Goal: Task Accomplishment & Management: Manage account settings

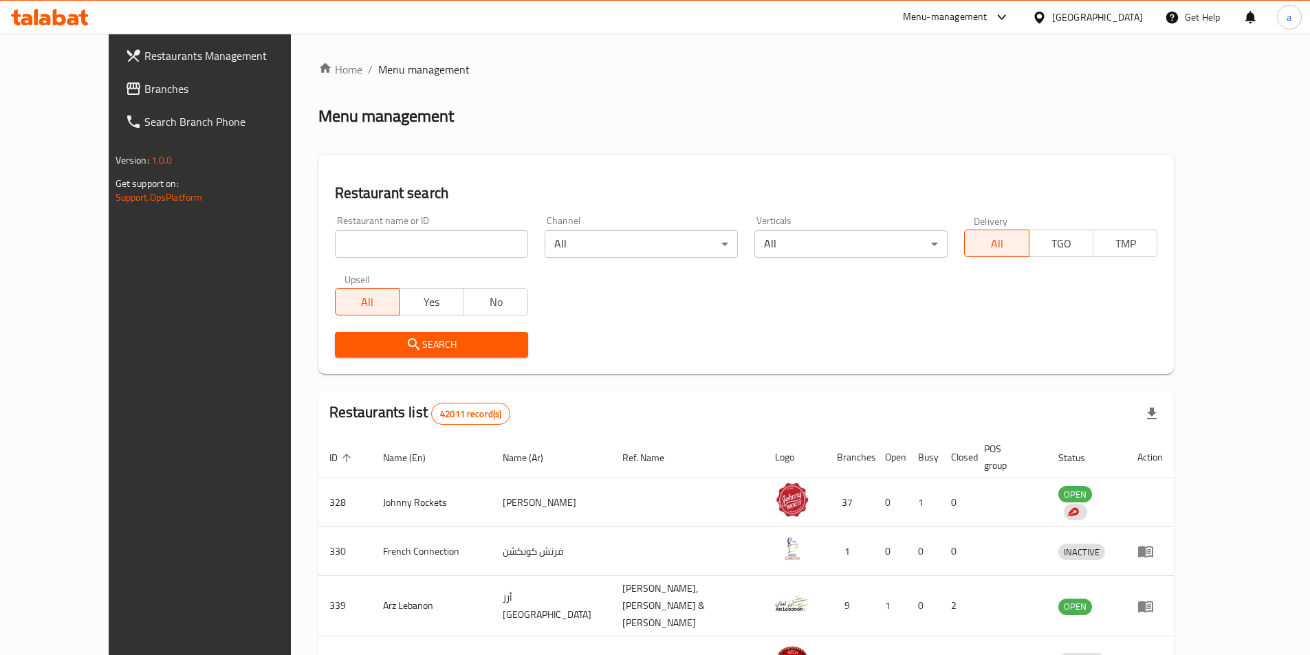
click at [133, 98] on link "Branches" at bounding box center [220, 88] width 213 height 33
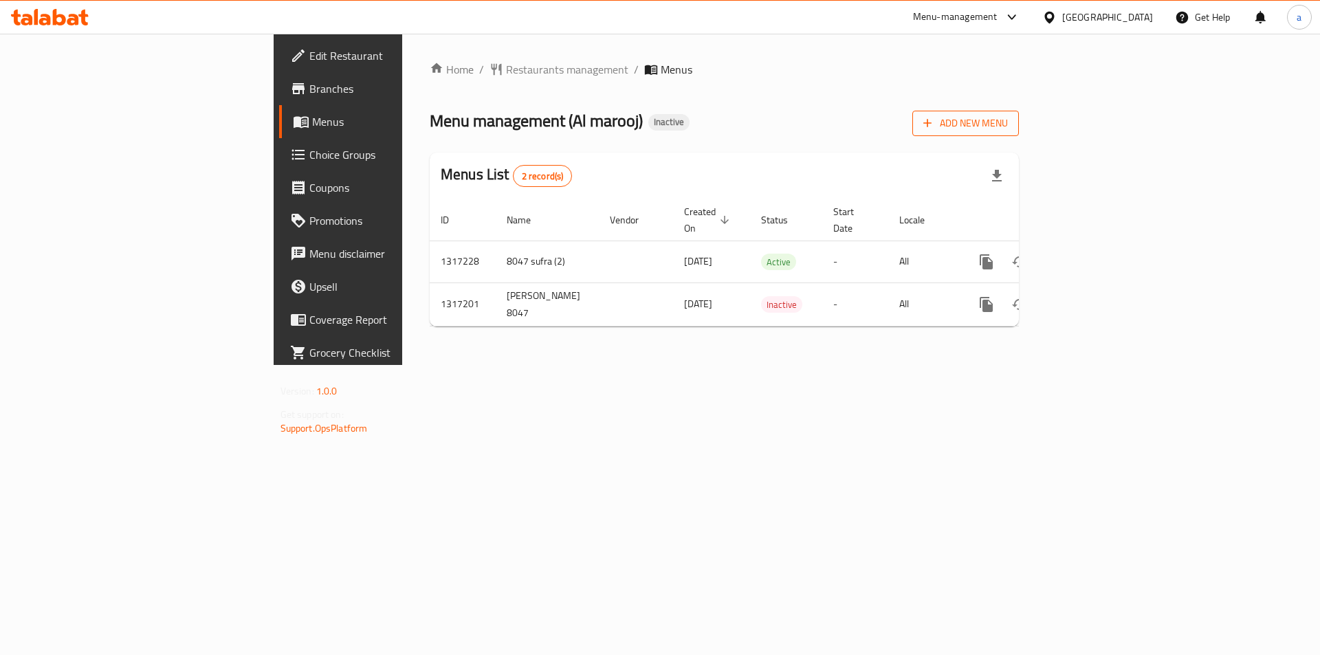
click at [1008, 131] on span "Add New Menu" at bounding box center [965, 123] width 85 height 17
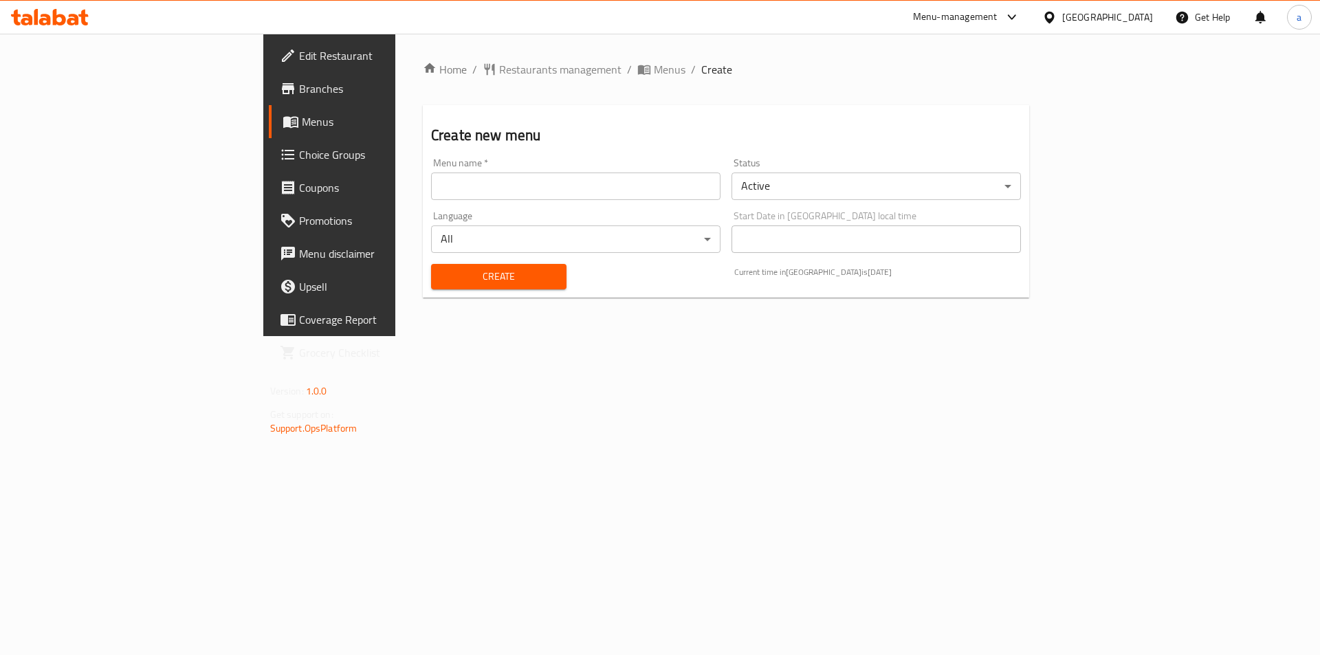
click at [467, 182] on input "text" at bounding box center [575, 187] width 289 height 28
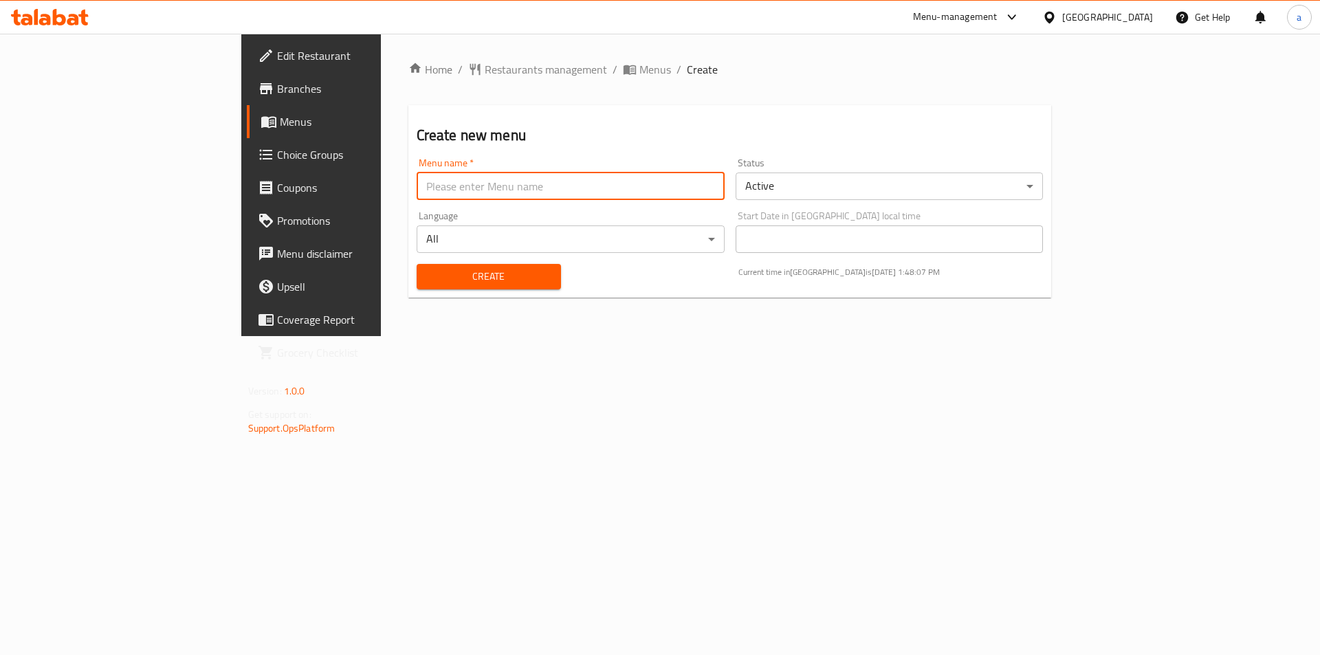
click at [485, 336] on div "Home / Restaurants management / Menus / Create Create new menu Menu name   * Me…" at bounding box center [730, 185] width 699 height 303
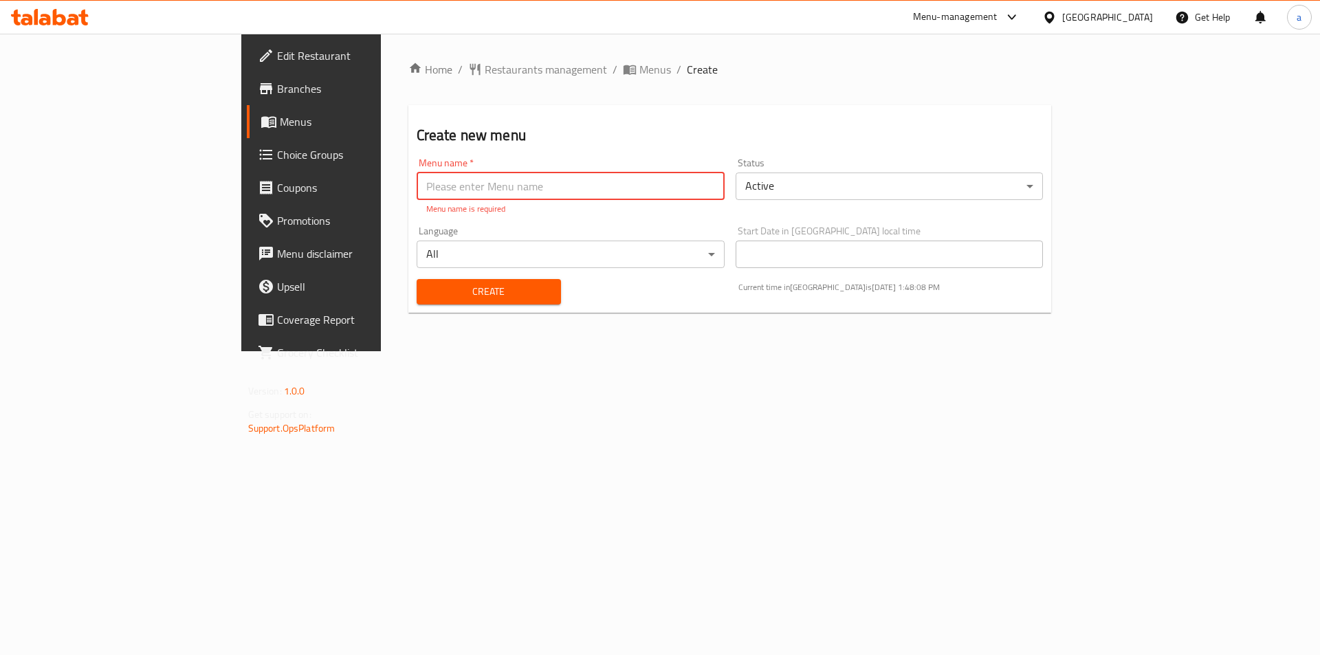
click at [417, 186] on input "text" at bounding box center [571, 187] width 308 height 28
click at [417, 184] on input "8047 sufra (2)" at bounding box center [571, 187] width 308 height 28
type input "8047 sufra (3)"
click at [417, 279] on button "Create" at bounding box center [489, 291] width 144 height 25
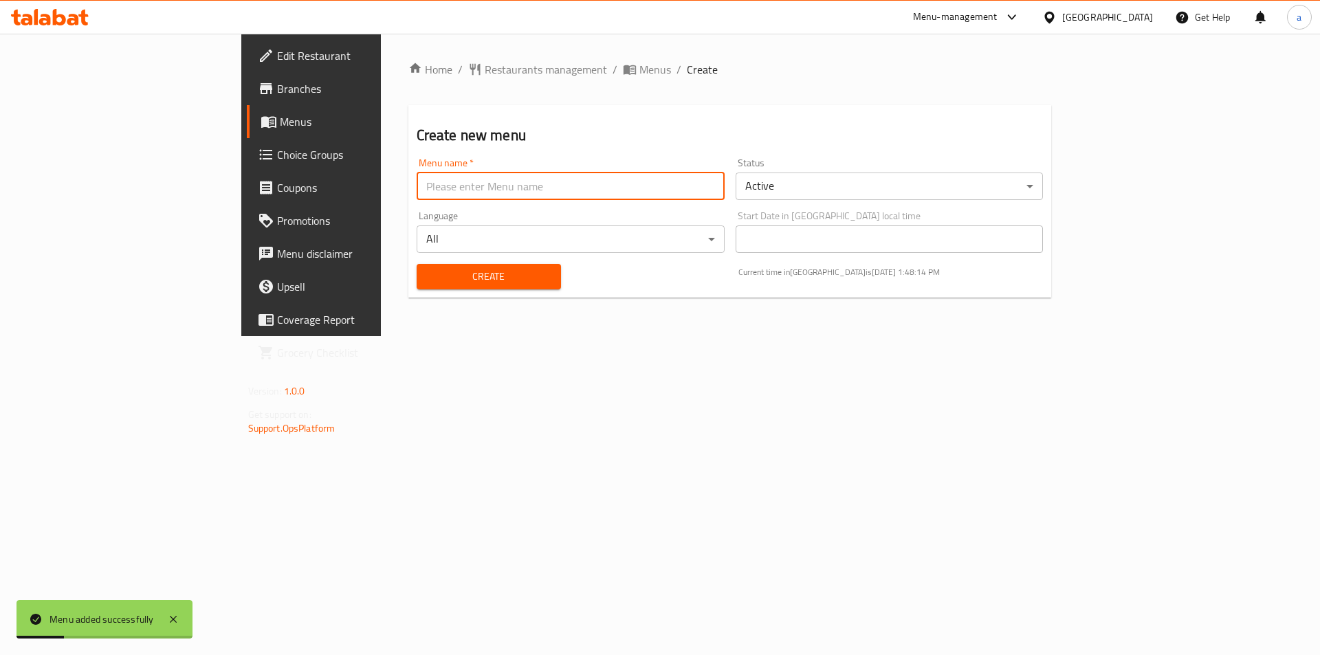
click at [280, 124] on span "Menus" at bounding box center [365, 121] width 171 height 17
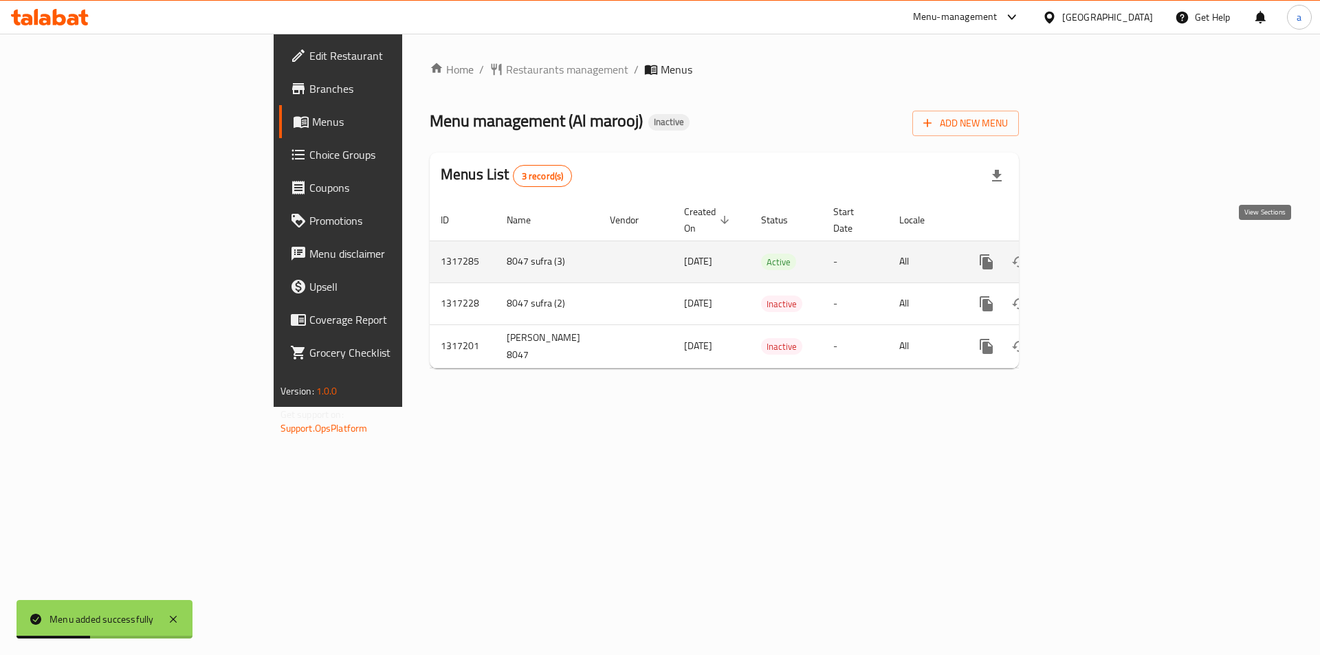
click at [1102, 250] on link "enhanced table" at bounding box center [1085, 261] width 33 height 33
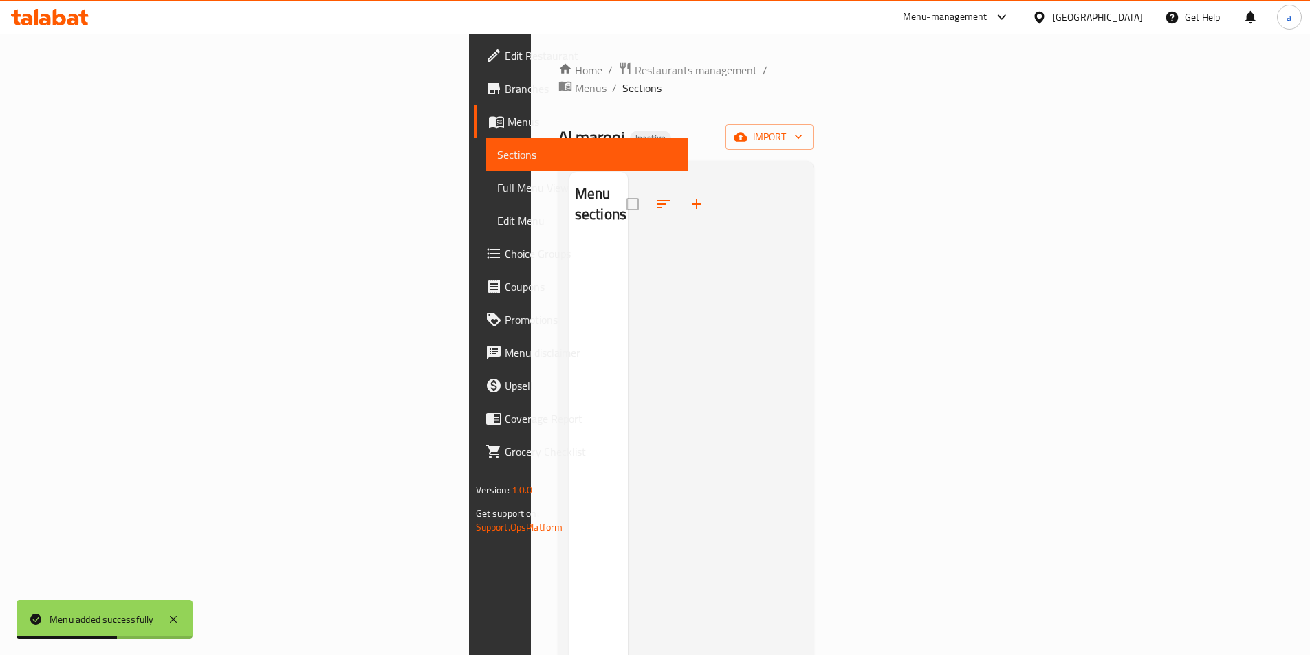
click at [814, 106] on div "Home / Restaurants management / Menus / Sections Al marooj Inactive import Menu…" at bounding box center [686, 449] width 256 height 777
click at [802, 129] on span "import" at bounding box center [769, 137] width 66 height 17
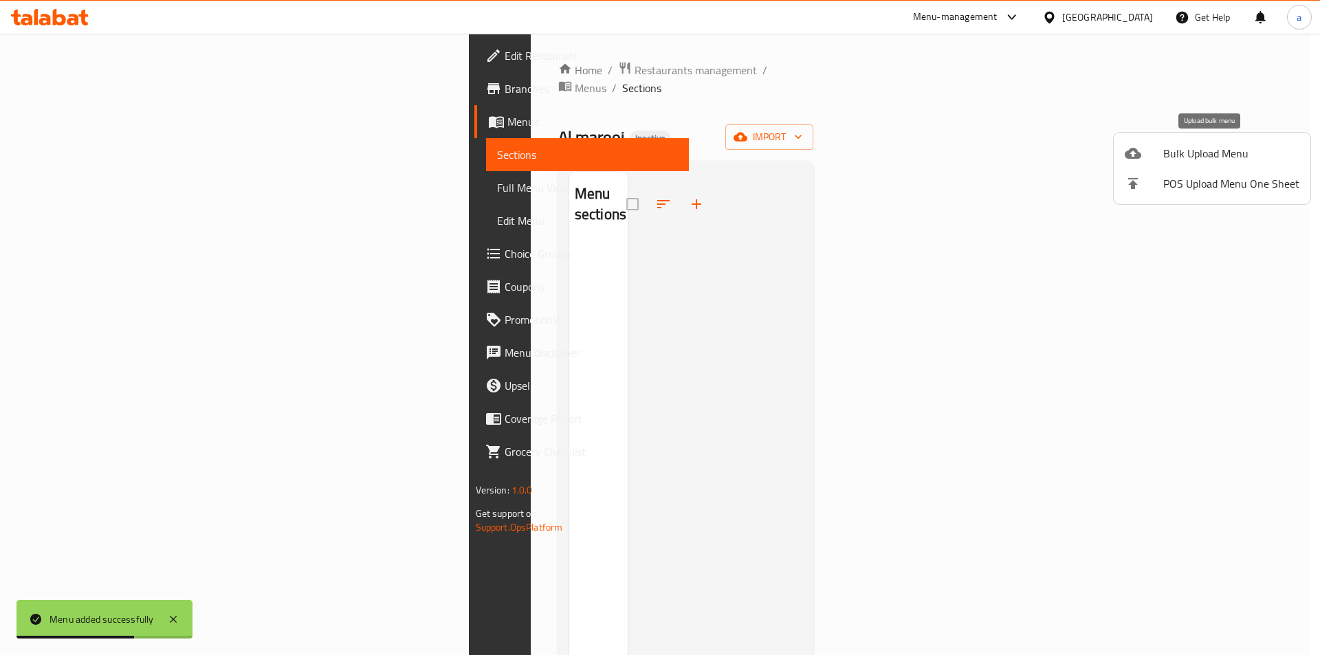
click at [1175, 154] on span "Bulk Upload Menu" at bounding box center [1231, 153] width 136 height 17
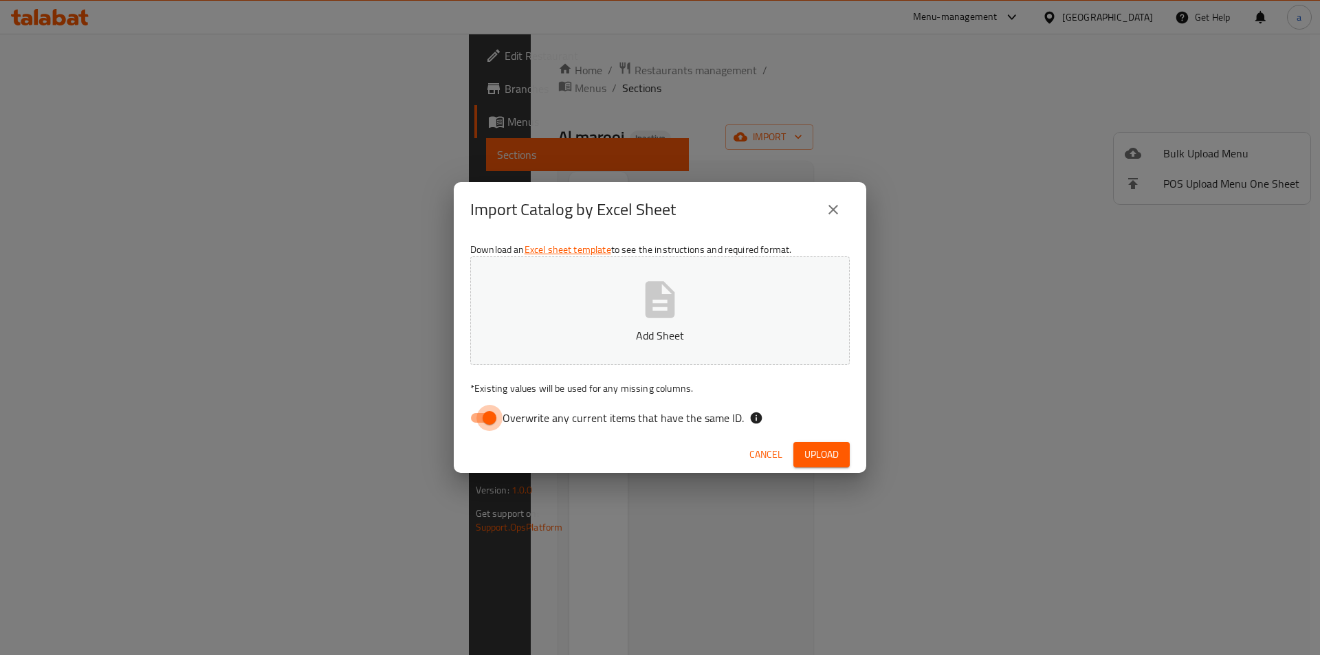
click at [484, 423] on input "Overwrite any current items that have the same ID." at bounding box center [489, 418] width 78 height 26
checkbox input "false"
click at [819, 459] on span "Upload" at bounding box center [821, 454] width 34 height 17
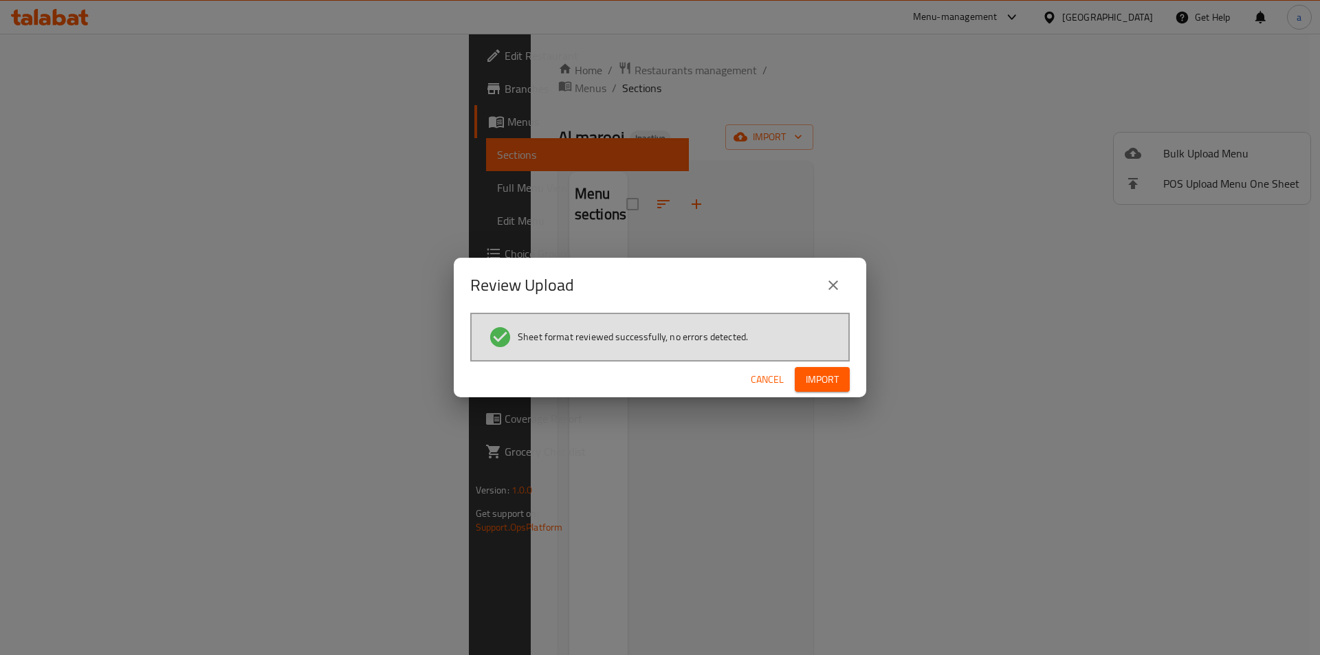
click at [815, 393] on div "Cancel Import" at bounding box center [660, 380] width 413 height 36
click at [818, 382] on span "Import" at bounding box center [822, 379] width 33 height 17
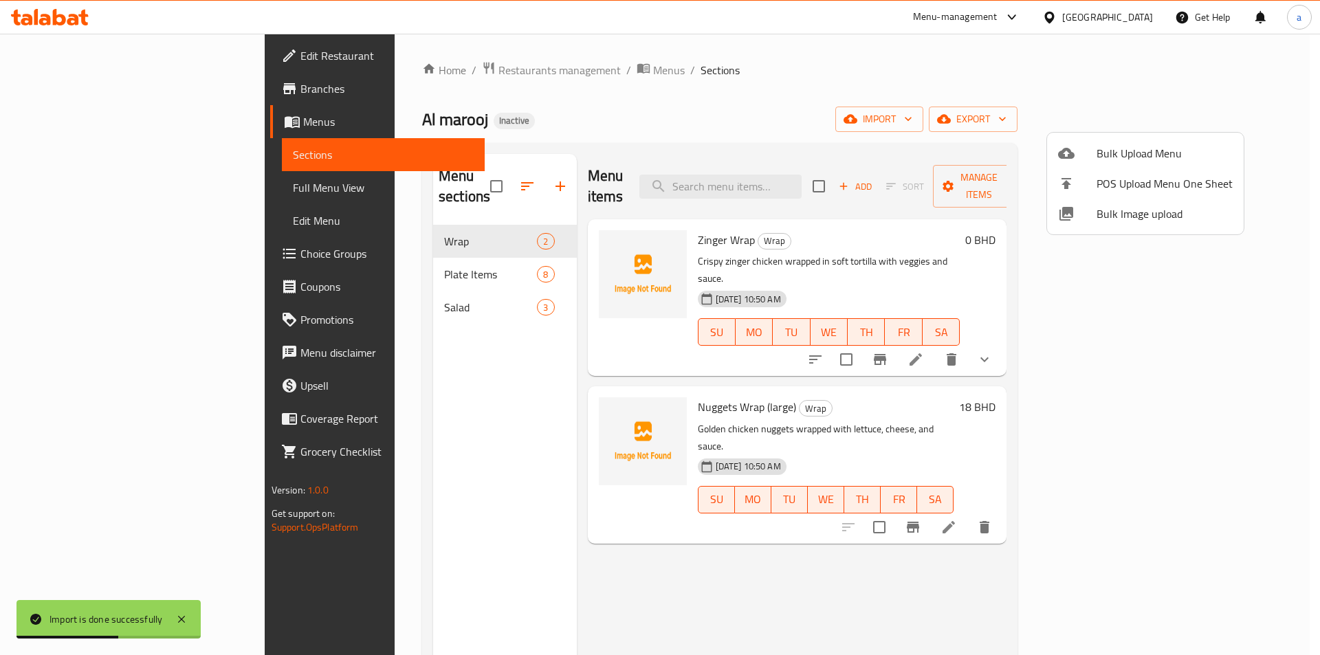
click at [76, 190] on div at bounding box center [660, 327] width 1320 height 655
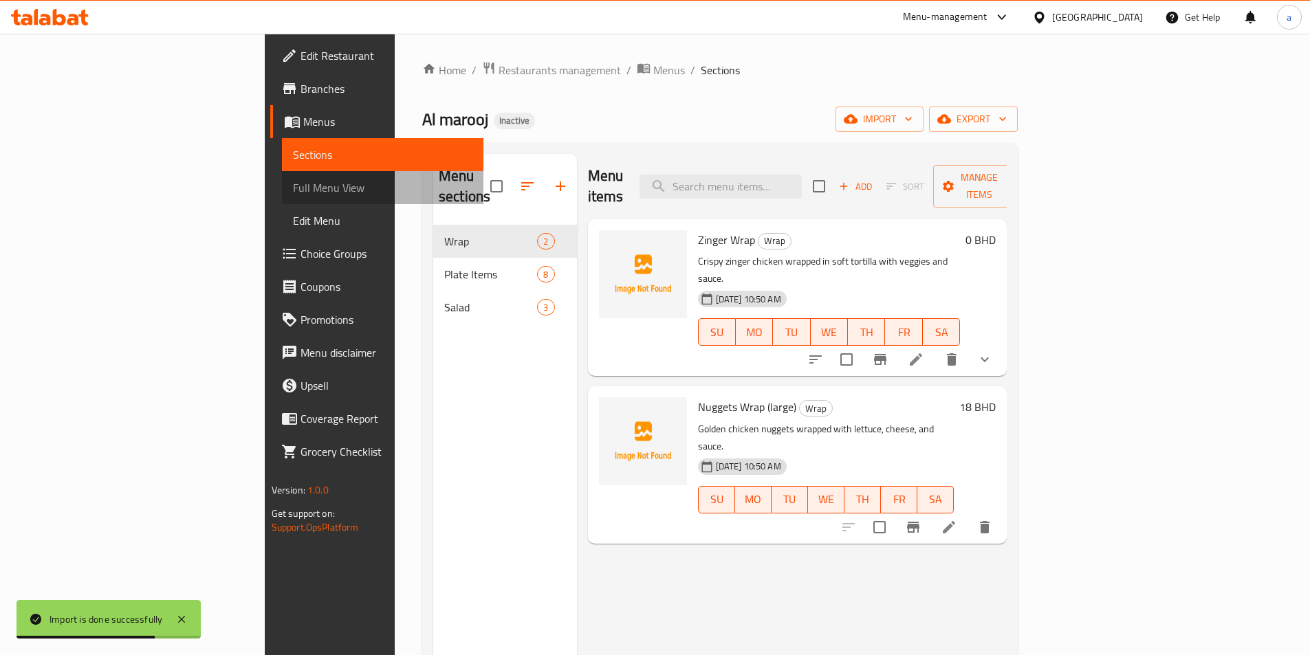
click at [293, 190] on span "Full Menu View" at bounding box center [382, 187] width 179 height 17
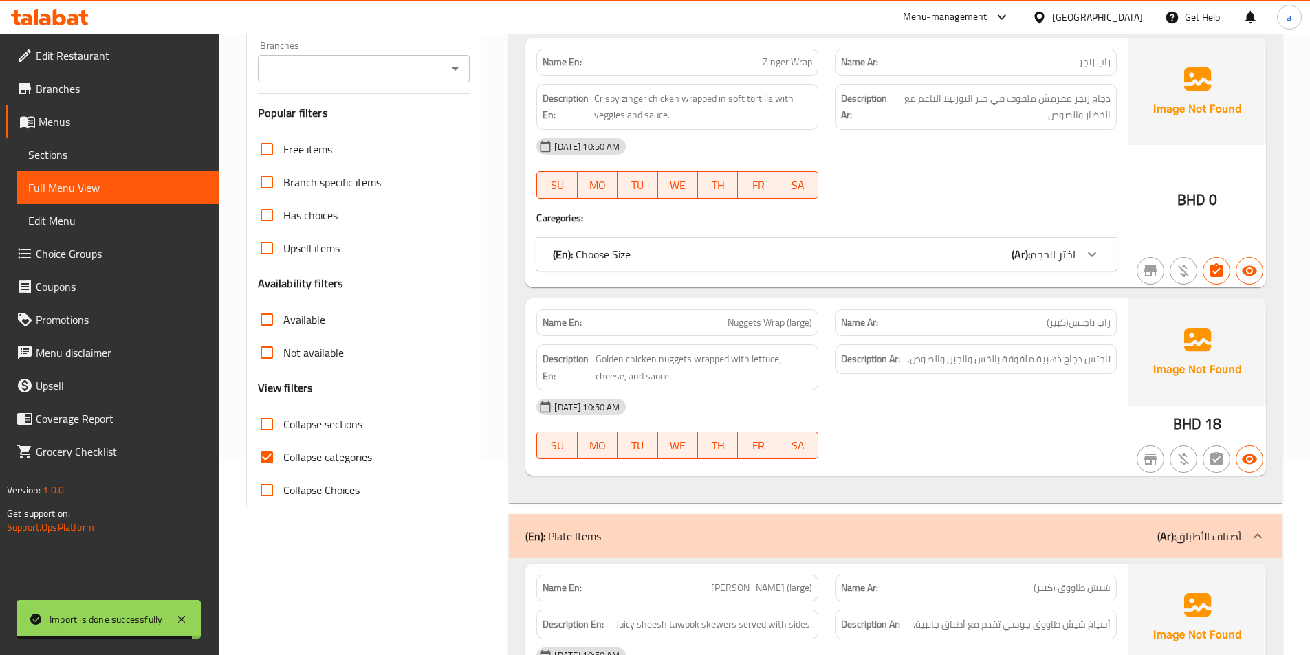
scroll to position [275, 0]
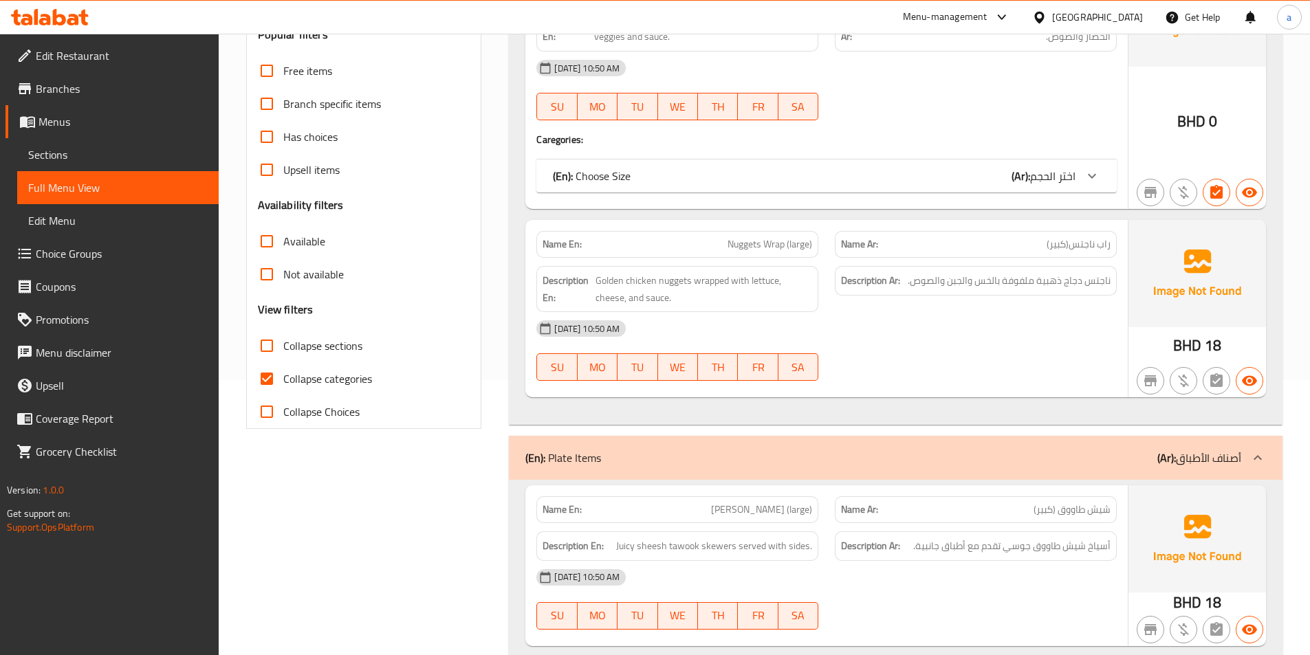
click at [265, 366] on input "Collapse categories" at bounding box center [266, 378] width 33 height 33
checkbox input "false"
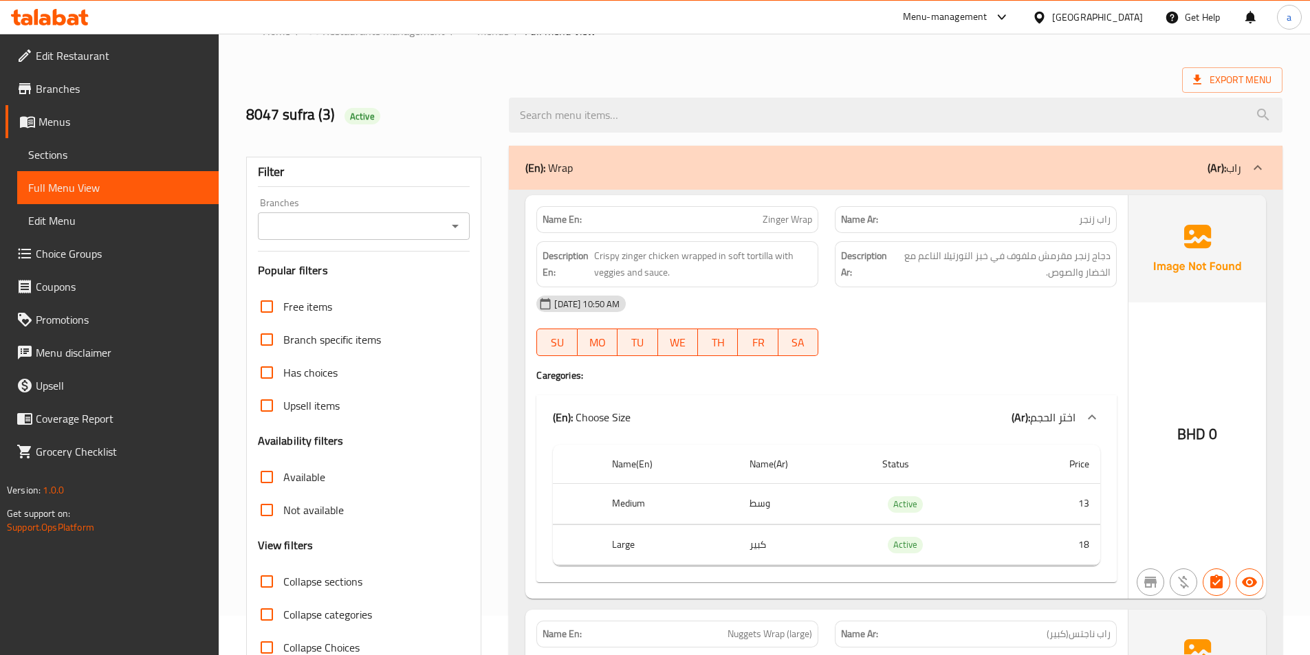
scroll to position [0, 0]
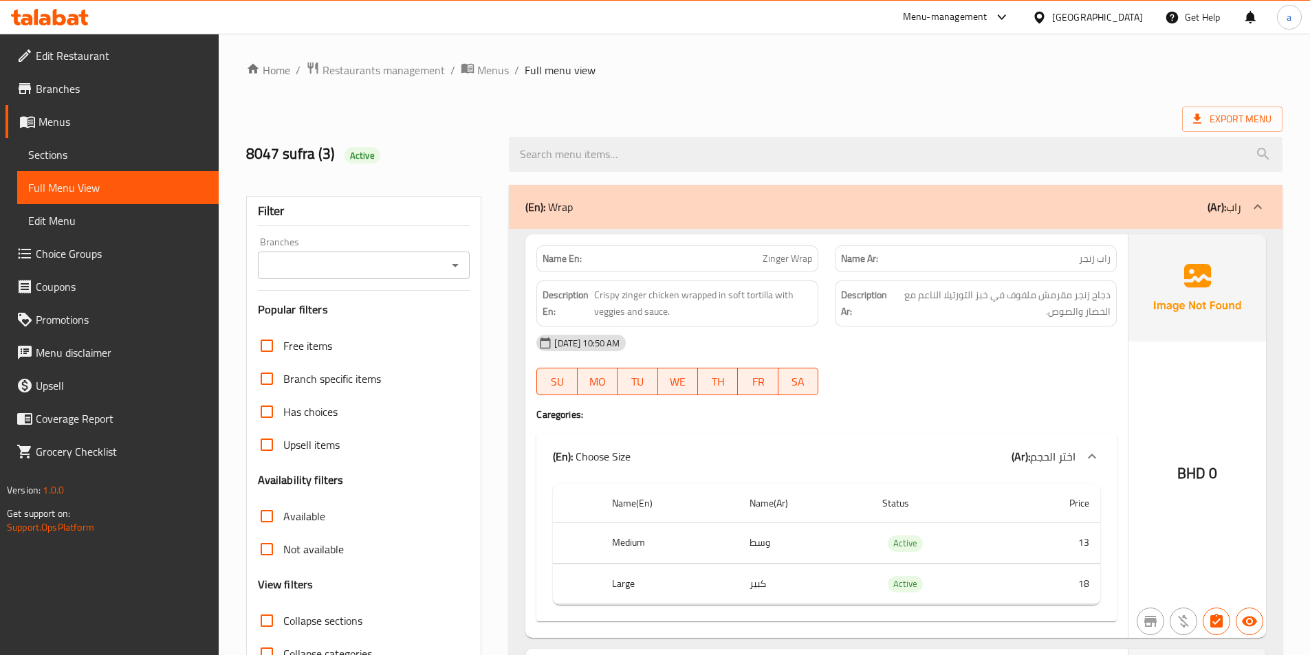
click at [953, 124] on div "8047 sufra (3) Active" at bounding box center [764, 154] width 1053 height 61
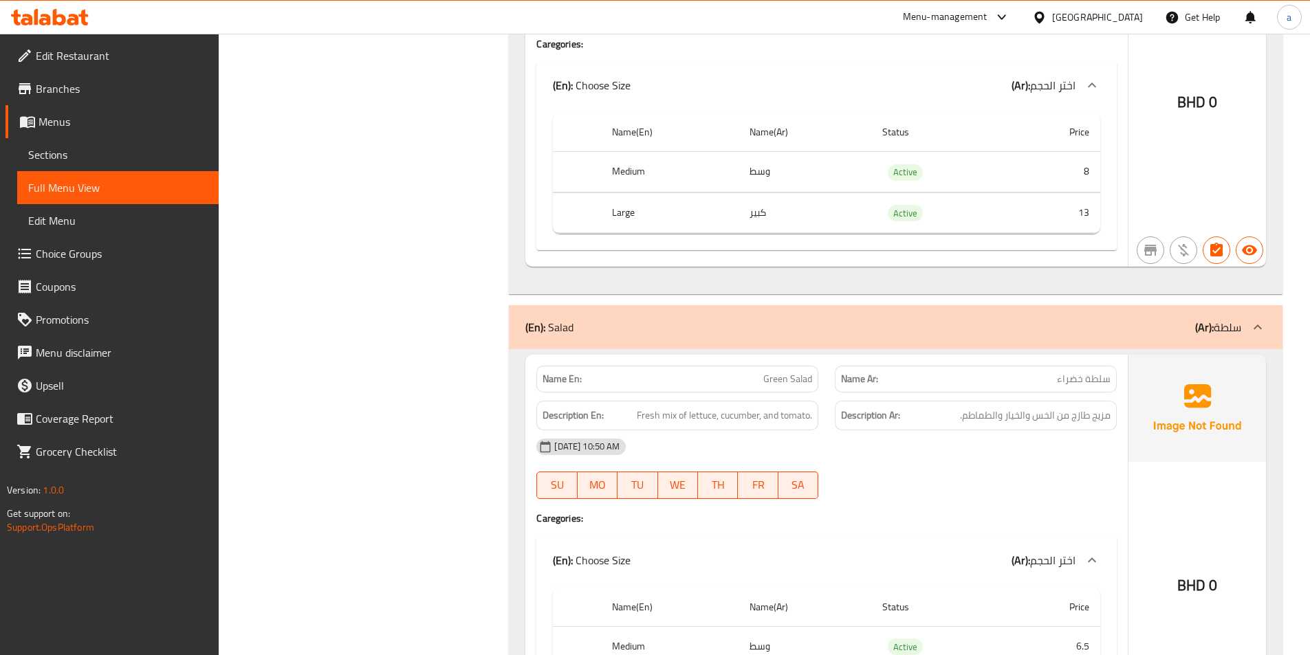
scroll to position [2627, 0]
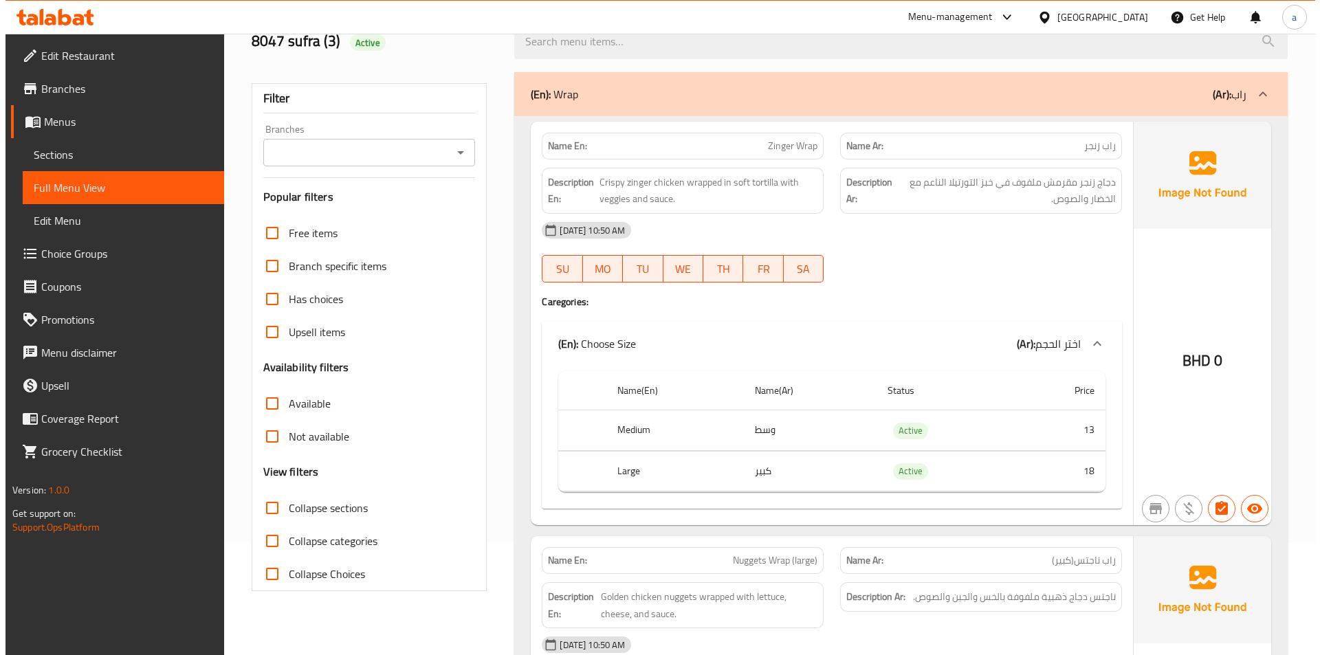
scroll to position [0, 0]
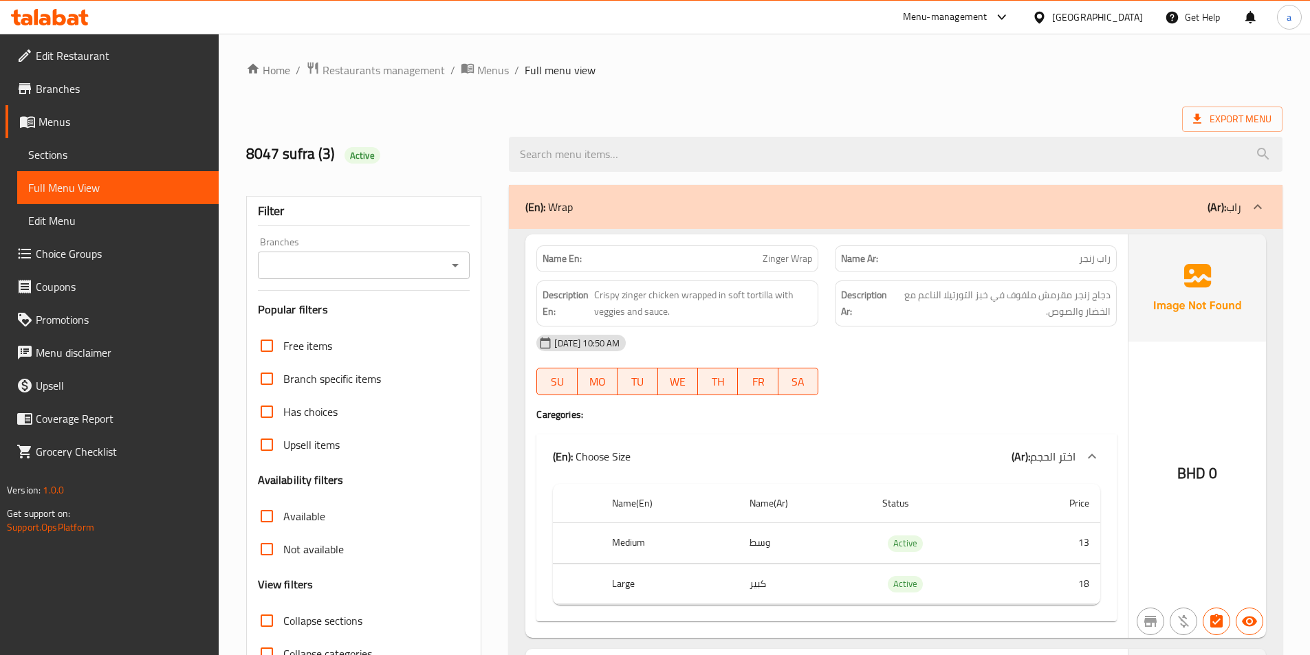
click at [1242, 111] on span "Export Menu" at bounding box center [1232, 119] width 78 height 17
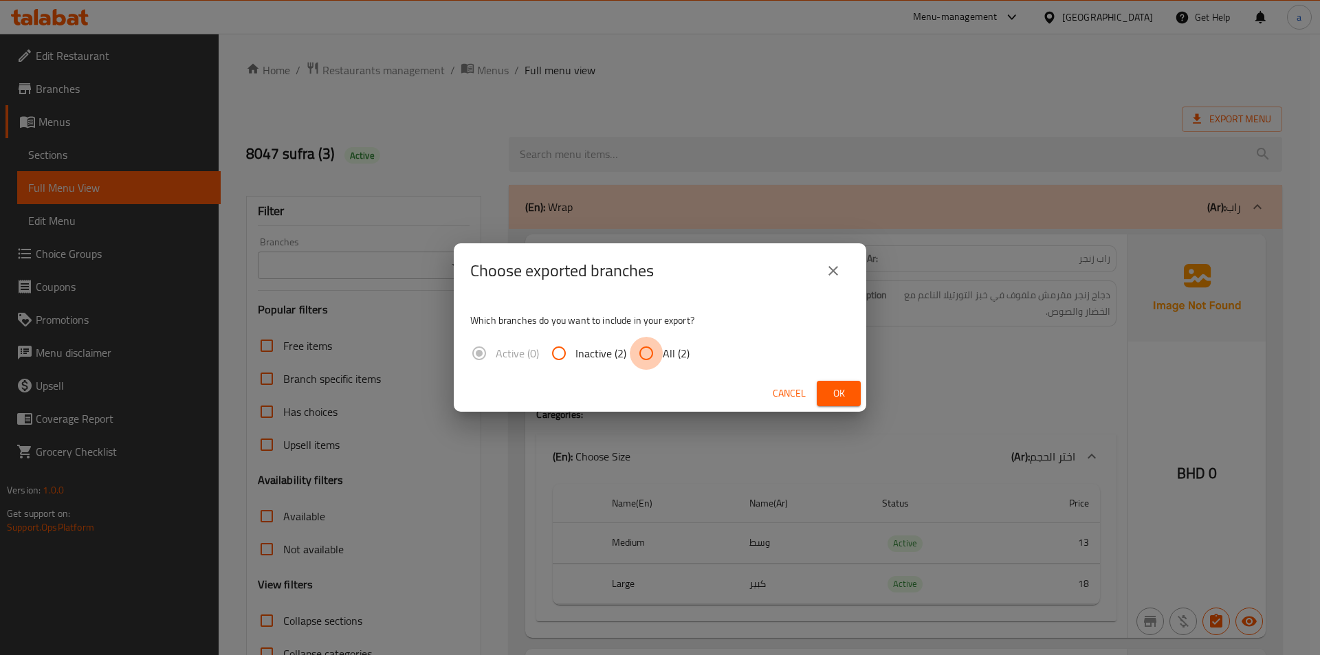
click at [641, 358] on input "All (2)" at bounding box center [646, 353] width 33 height 33
radio input "true"
click at [828, 391] on span "Ok" at bounding box center [839, 393] width 22 height 17
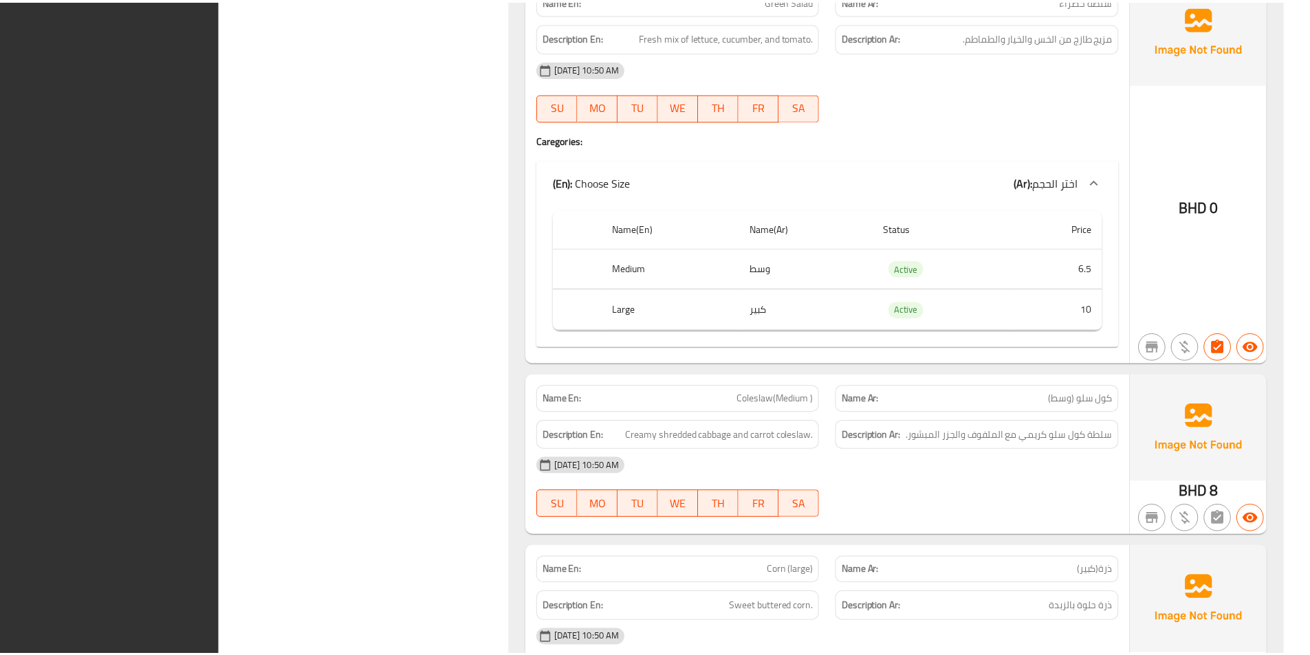
scroll to position [3193, 0]
